Goal: Communication & Community: Share content

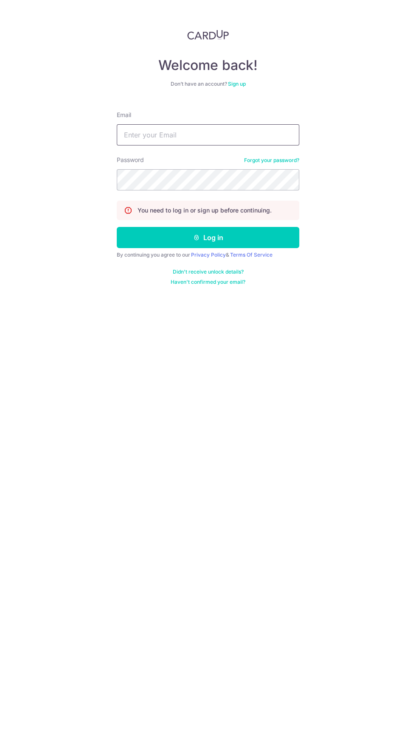
type input "[EMAIL_ADDRESS][DOMAIN_NAME]"
click at [117, 227] on button "Log in" at bounding box center [208, 237] width 182 height 21
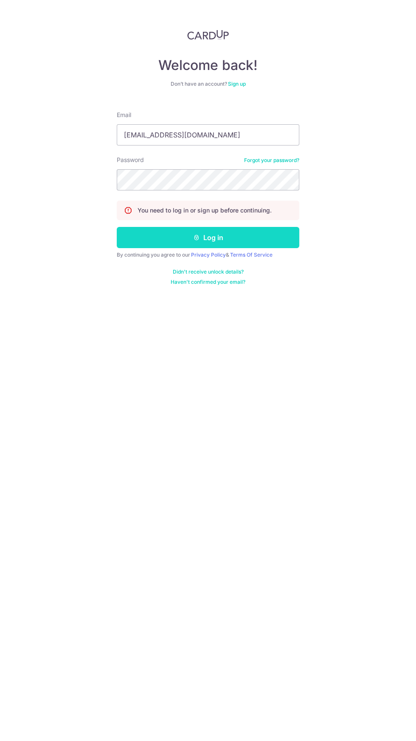
click at [243, 235] on button "Log in" at bounding box center [208, 237] width 182 height 21
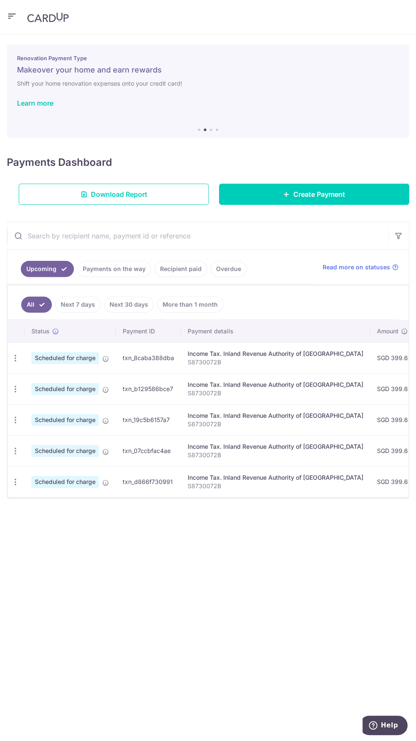
click at [12, 15] on icon "button" at bounding box center [12, 16] width 10 height 11
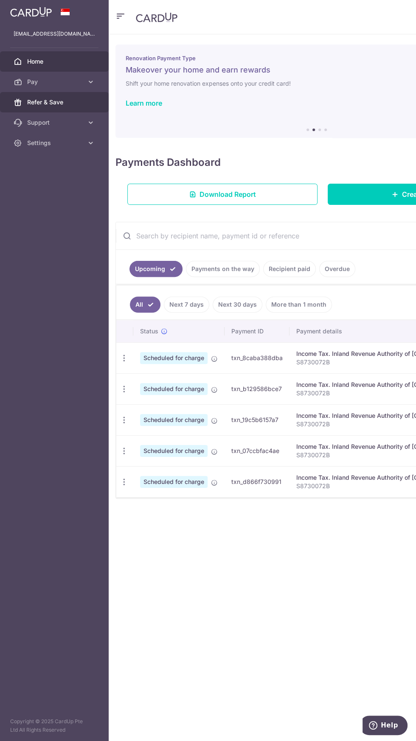
click at [53, 101] on span "Refer & Save" at bounding box center [55, 102] width 56 height 8
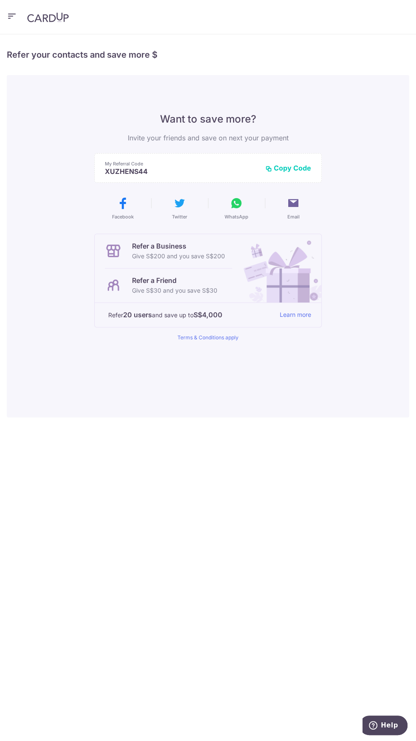
click at [199, 286] on p "Give S$30 and you save S$30" at bounding box center [174, 290] width 85 height 10
click at [292, 165] on button "Copy Code" at bounding box center [288, 168] width 46 height 8
